Goal: Task Accomplishment & Management: Manage account settings

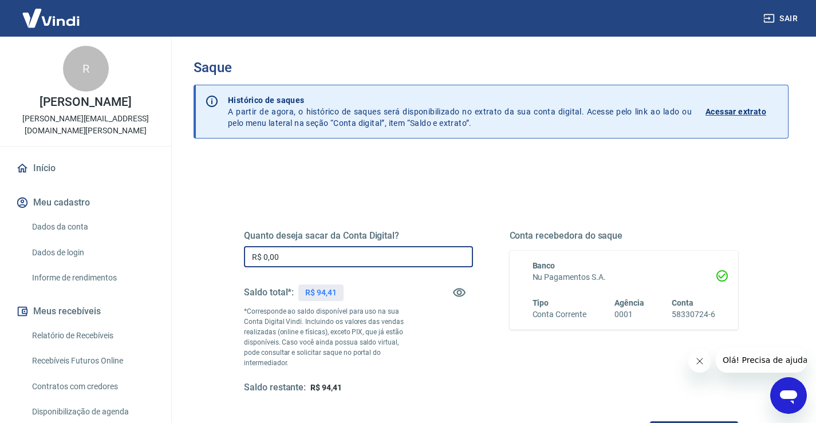
click at [304, 259] on input "R$ 0,00" at bounding box center [358, 256] width 229 height 21
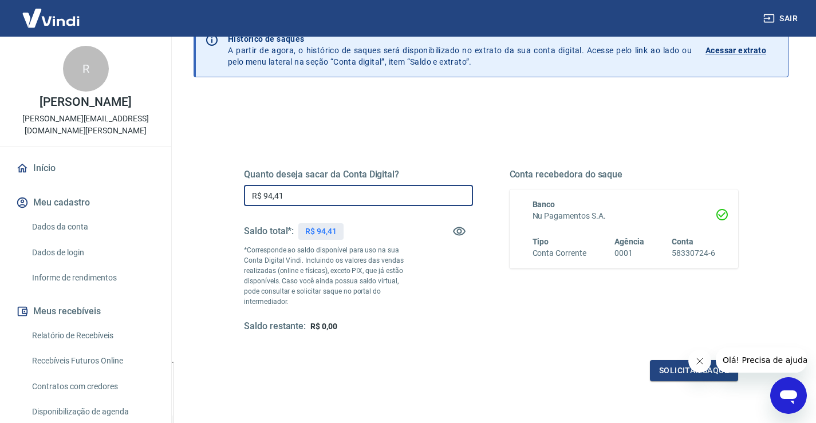
scroll to position [143, 0]
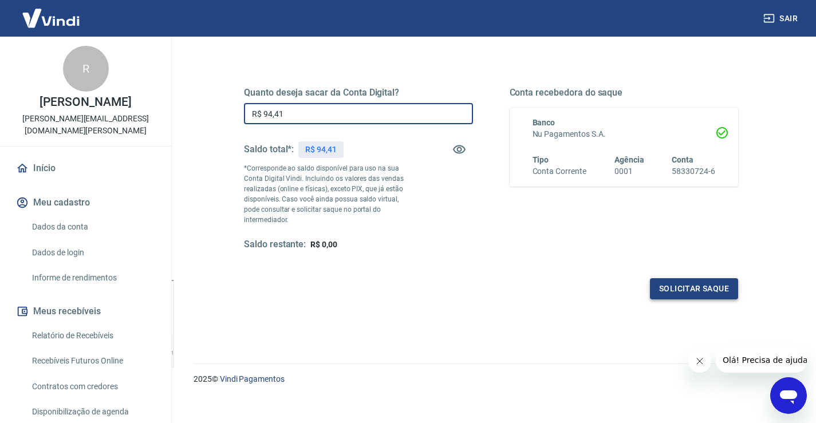
type input "R$ 94,41"
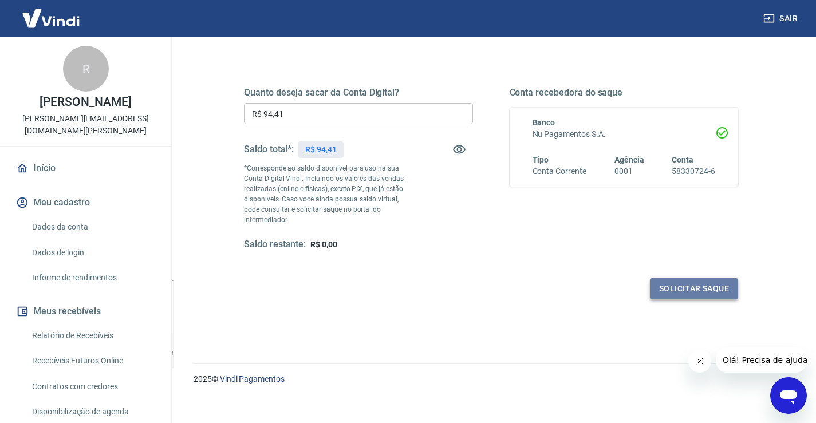
click at [672, 278] on button "Solicitar saque" at bounding box center [694, 288] width 88 height 21
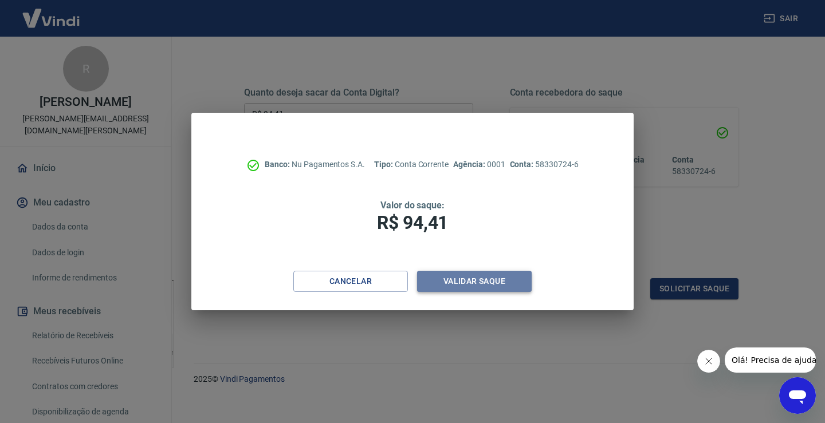
click at [470, 276] on button "Validar saque" at bounding box center [474, 281] width 115 height 21
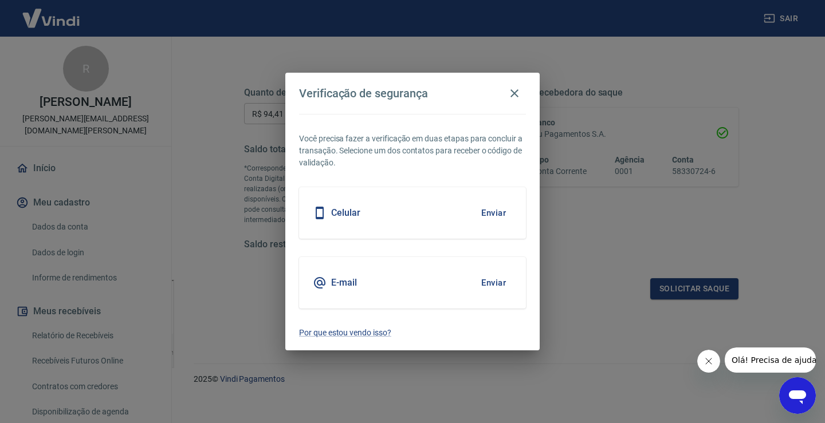
click at [491, 214] on button "Enviar" at bounding box center [493, 213] width 37 height 24
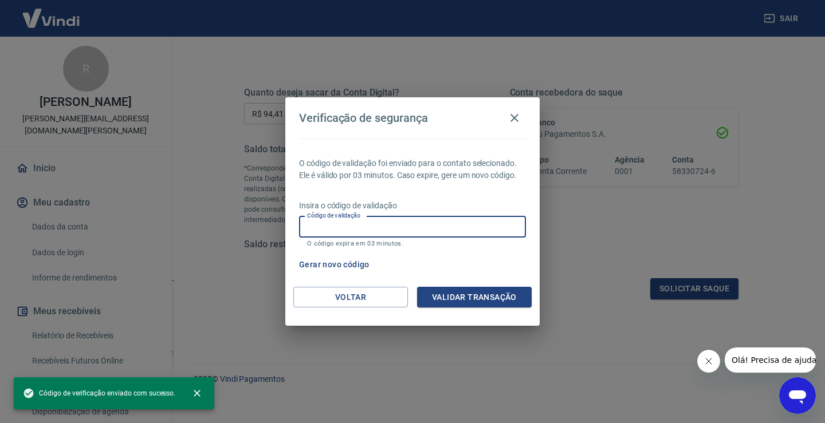
click at [422, 227] on input "Código de validação" at bounding box center [412, 227] width 227 height 21
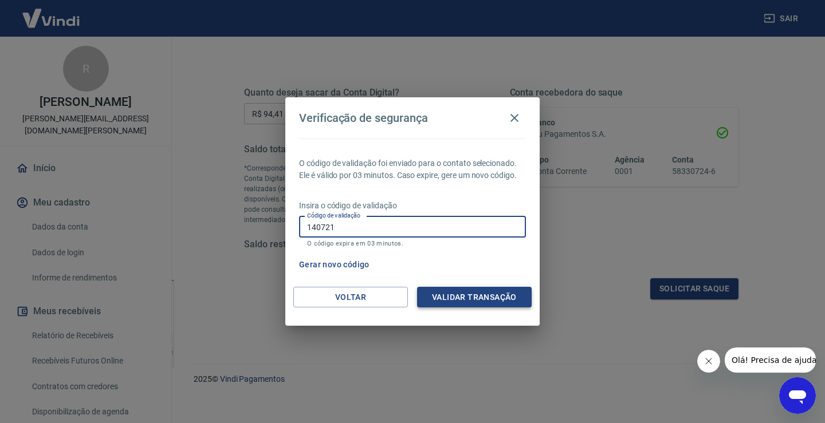
type input "140721"
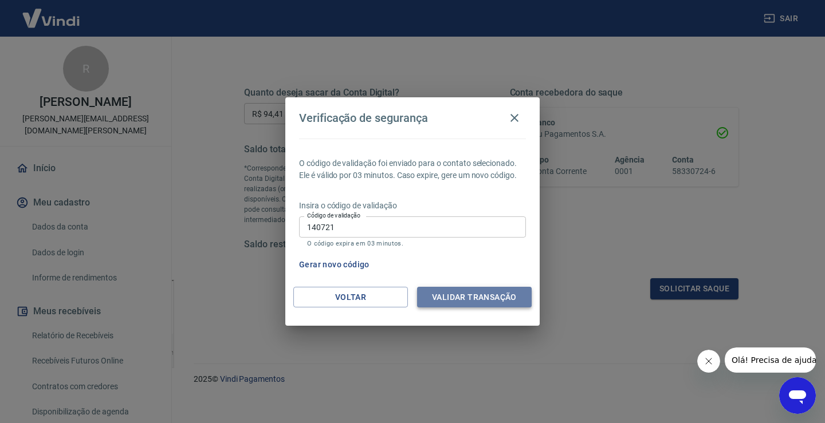
click at [476, 296] on button "Validar transação" at bounding box center [474, 297] width 115 height 21
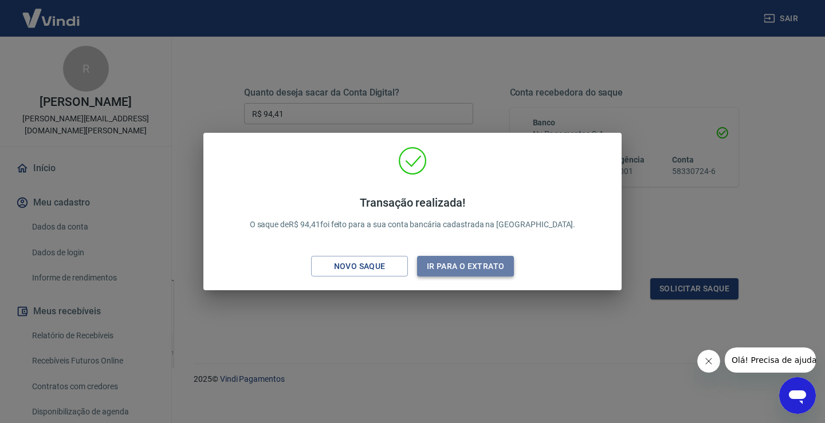
click at [469, 263] on button "Ir para o extrato" at bounding box center [465, 266] width 97 height 21
